Goal: Find specific page/section: Find specific page/section

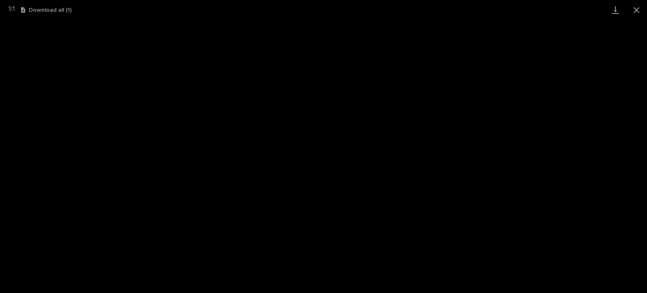
scroll to position [126, 0]
click at [636, 11] on button "Close gallery" at bounding box center [636, 10] width 21 height 20
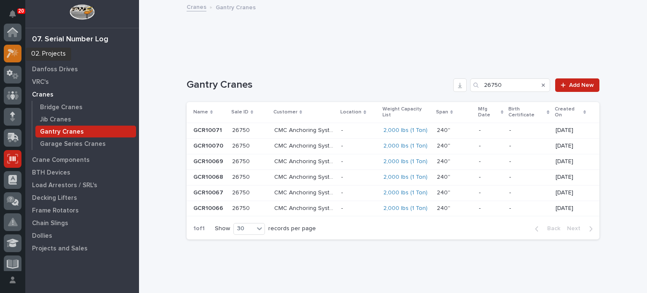
click at [12, 52] on icon at bounding box center [11, 53] width 8 height 9
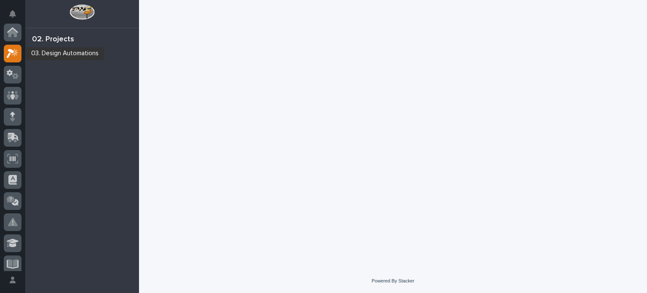
scroll to position [21, 0]
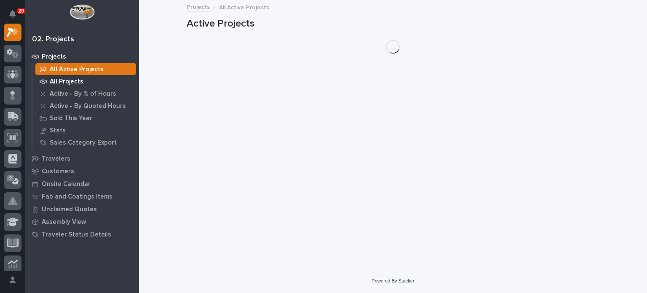
click at [74, 83] on p "All Projects" at bounding box center [67, 82] width 34 height 8
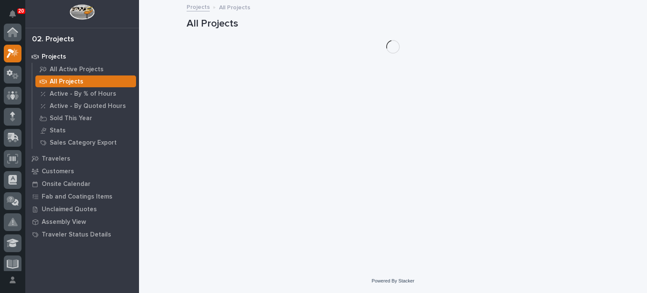
scroll to position [21, 0]
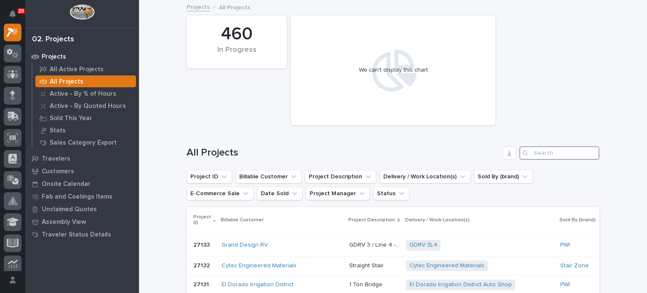
click at [561, 154] on input "Search" at bounding box center [560, 152] width 80 height 13
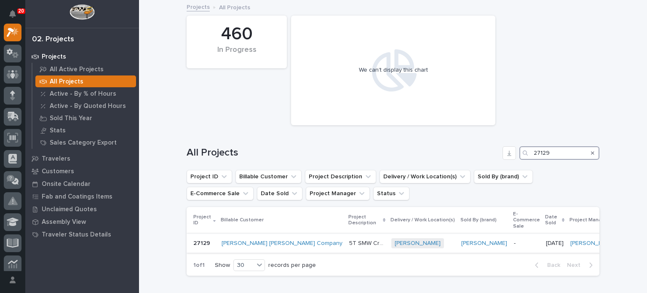
type input "27129"
click at [349, 238] on p "5T SMW Crane Kit" at bounding box center [367, 242] width 37 height 9
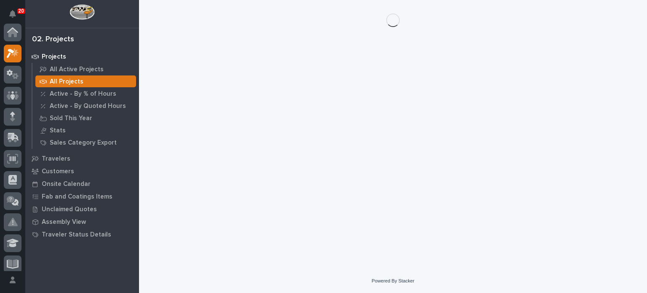
scroll to position [21, 0]
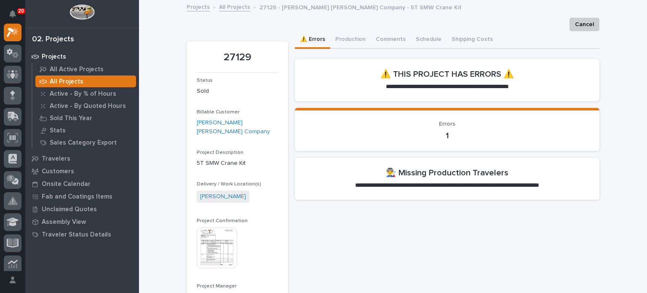
click at [224, 241] on img at bounding box center [217, 248] width 40 height 40
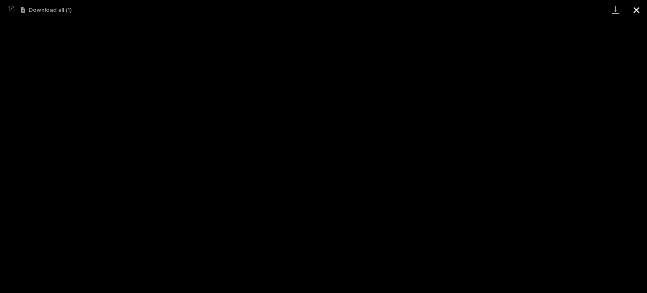
click at [634, 11] on button "Close gallery" at bounding box center [636, 10] width 21 height 20
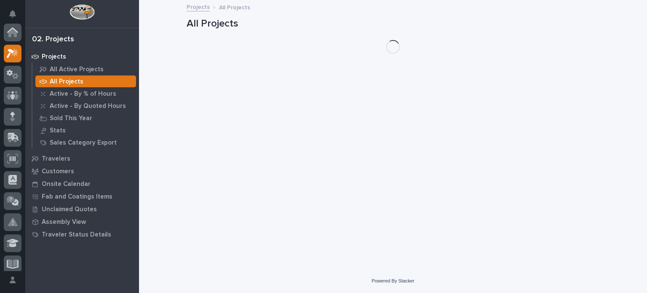
scroll to position [21, 0]
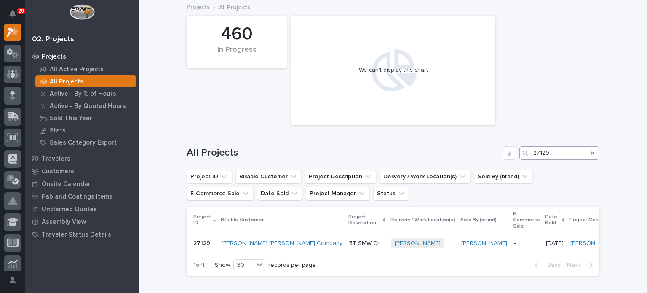
drag, startPoint x: 591, startPoint y: 153, endPoint x: 570, endPoint y: 153, distance: 20.7
click at [591, 153] on icon "Search" at bounding box center [592, 152] width 3 height 5
click at [565, 153] on input "Search" at bounding box center [560, 152] width 80 height 13
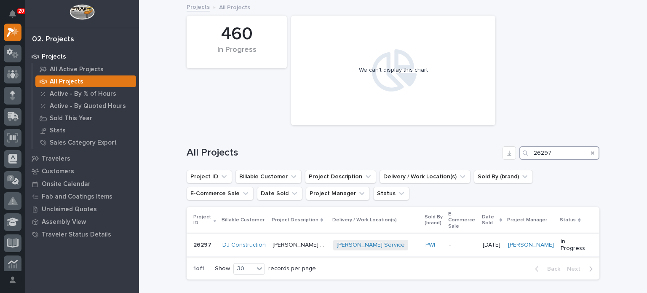
type input "26297"
click at [327, 240] on p "Brinkley Service Building - Plant Setup" at bounding box center [301, 244] width 56 height 9
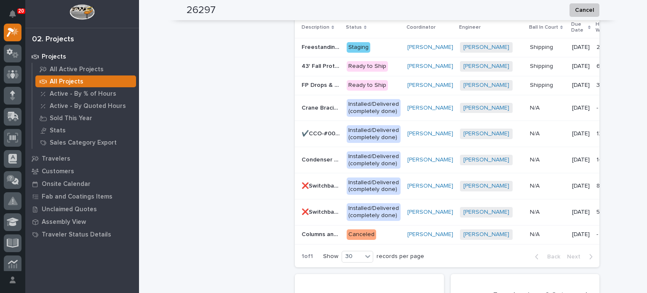
scroll to position [646, 0]
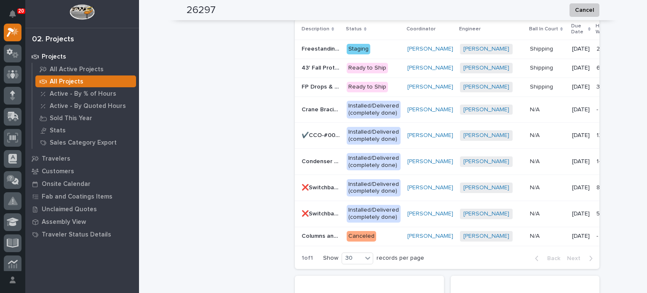
drag, startPoint x: 320, startPoint y: 51, endPoint x: 321, endPoint y: 46, distance: 5.2
click at [321, 46] on p "Freestanding Top Running 2T Crane System (2)" at bounding box center [322, 48] width 40 height 9
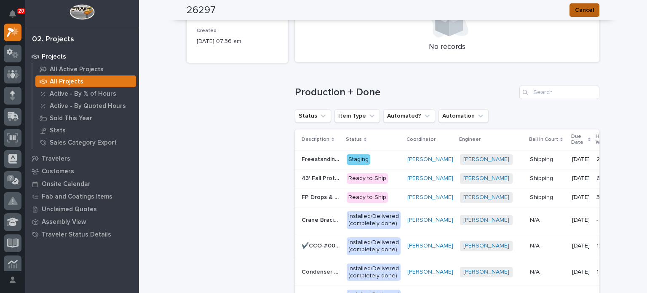
scroll to position [774, 0]
